Goal: Communication & Community: Answer question/provide support

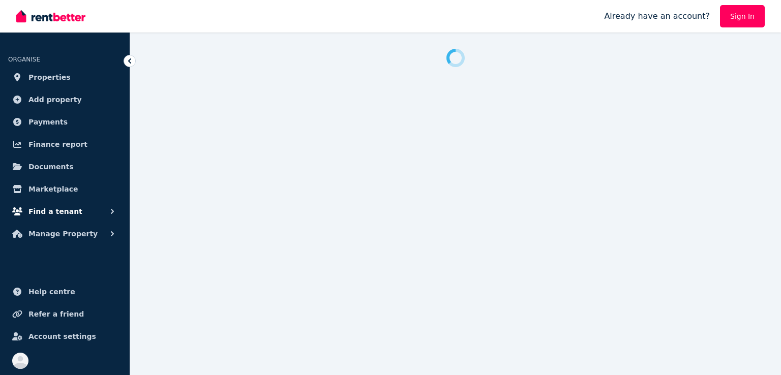
click at [65, 210] on span "Find a tenant" at bounding box center [55, 211] width 54 height 12
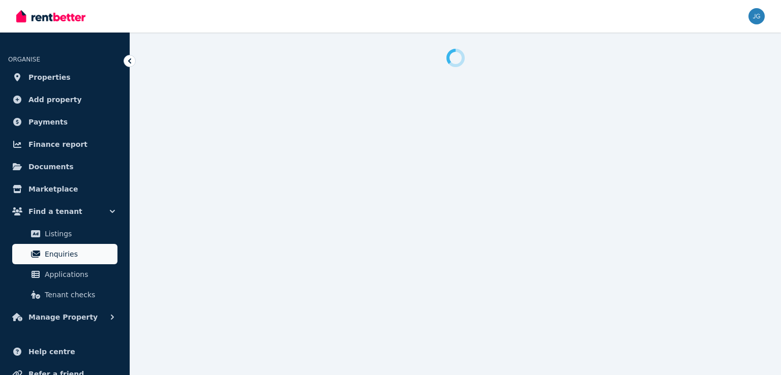
click at [65, 255] on span "Enquiries" at bounding box center [79, 254] width 69 height 12
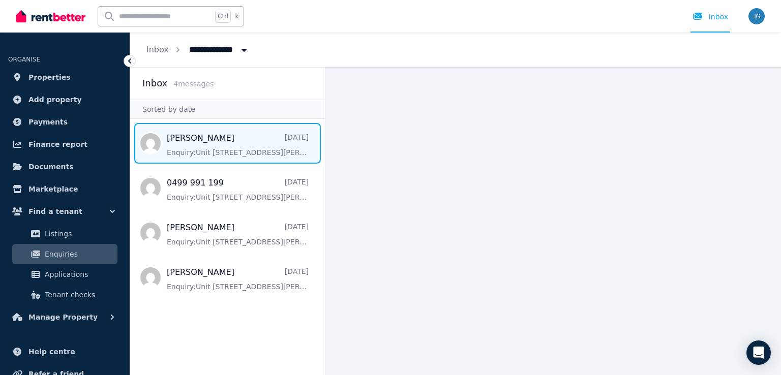
click at [256, 156] on span "Message list" at bounding box center [227, 143] width 195 height 41
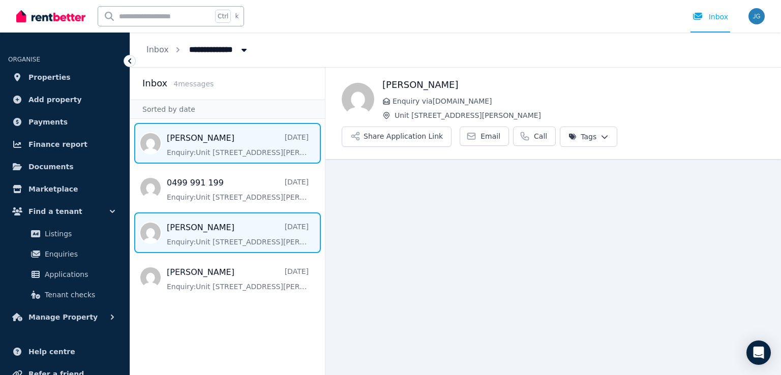
click at [229, 236] on span "Message list" at bounding box center [227, 233] width 195 height 41
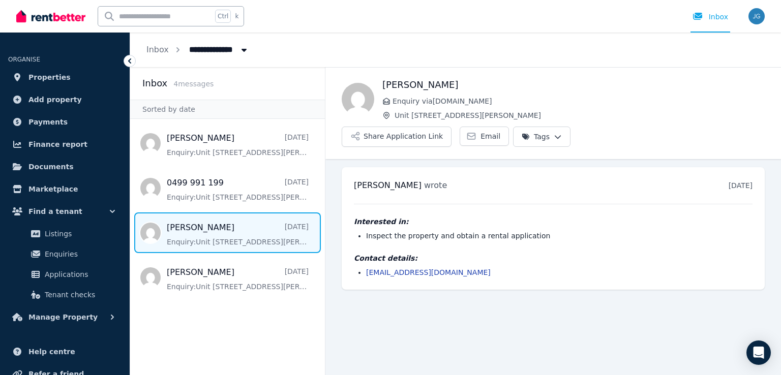
click at [368, 306] on main "Back [PERSON_NAME] Enquiry via [DOMAIN_NAME] [STREET_ADDRESS][PERSON_NAME] Appl…" at bounding box center [553, 221] width 456 height 308
